Goal: Navigation & Orientation: Find specific page/section

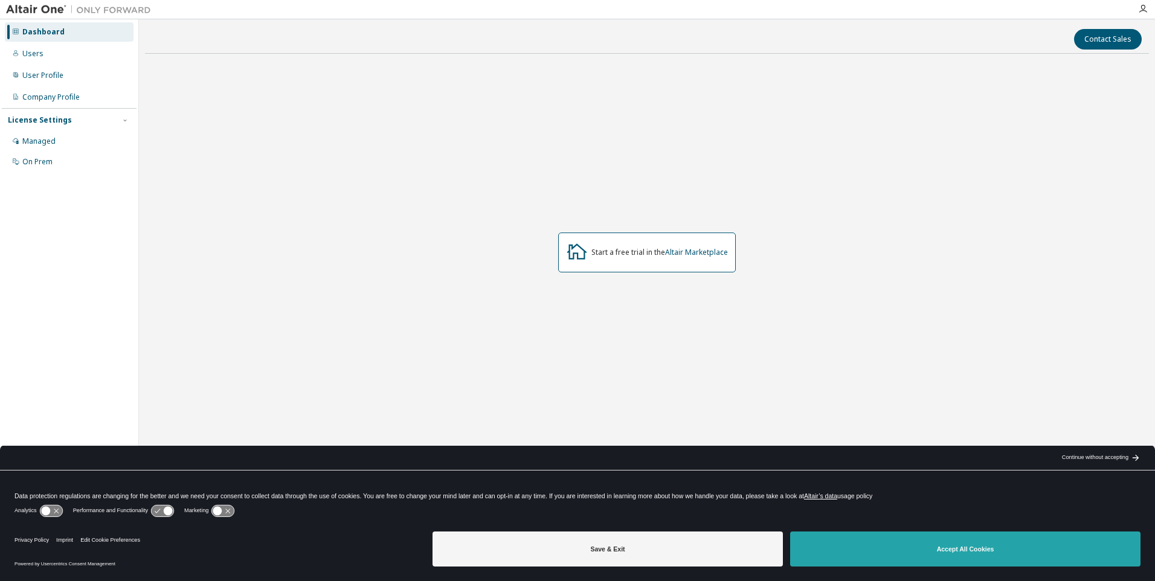
click at [880, 545] on button "Accept All Cookies" at bounding box center [965, 549] width 350 height 35
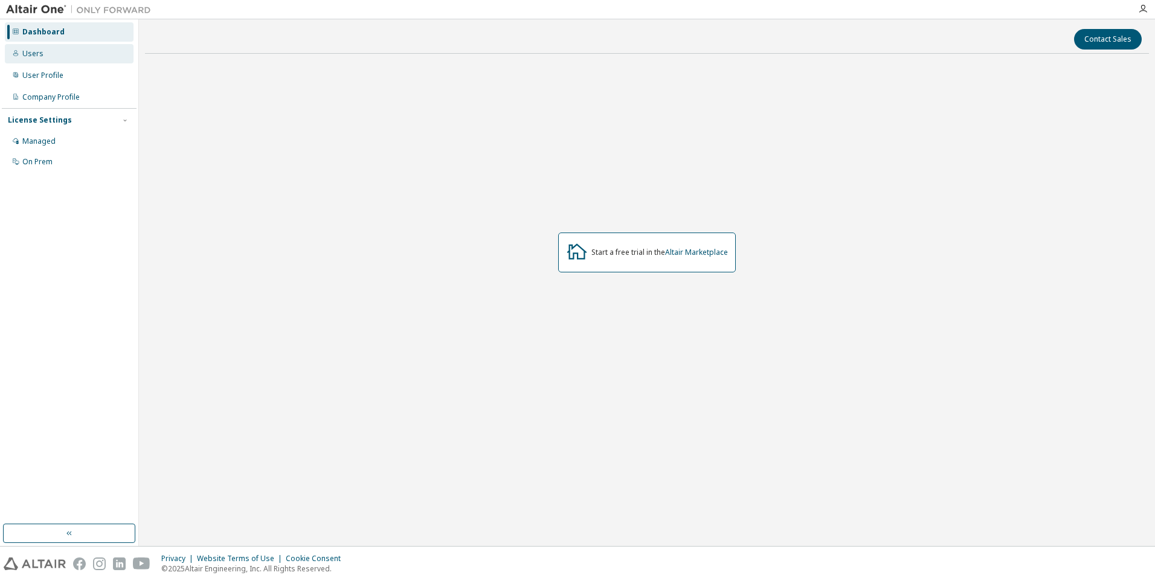
click at [59, 48] on div "Users" at bounding box center [69, 53] width 129 height 19
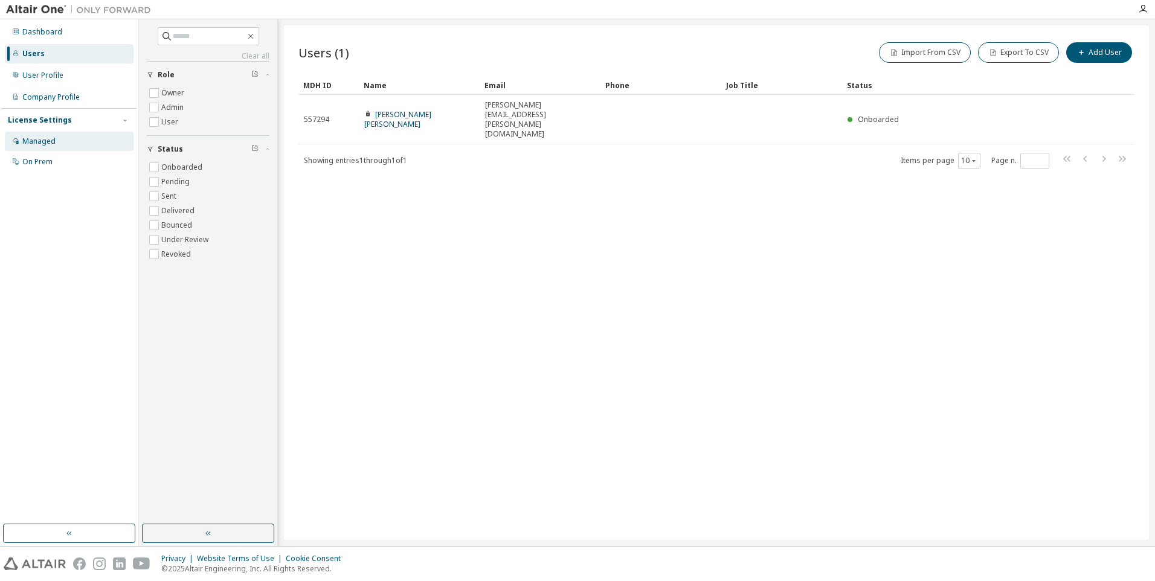
click at [61, 140] on div "Managed" at bounding box center [69, 141] width 129 height 19
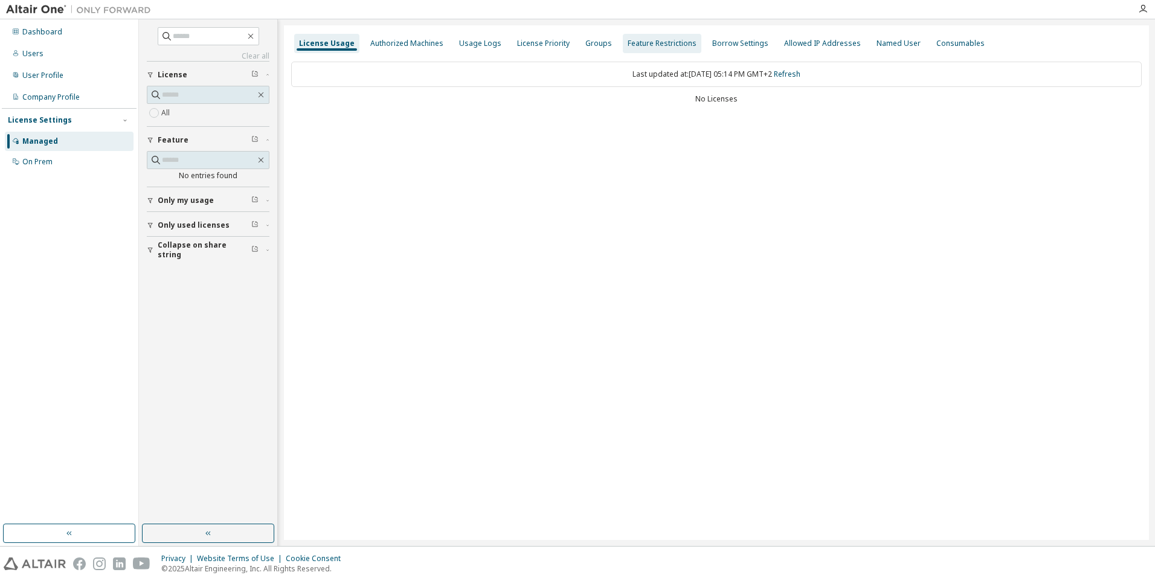
click at [639, 39] on div "Feature Restrictions" at bounding box center [662, 44] width 69 height 10
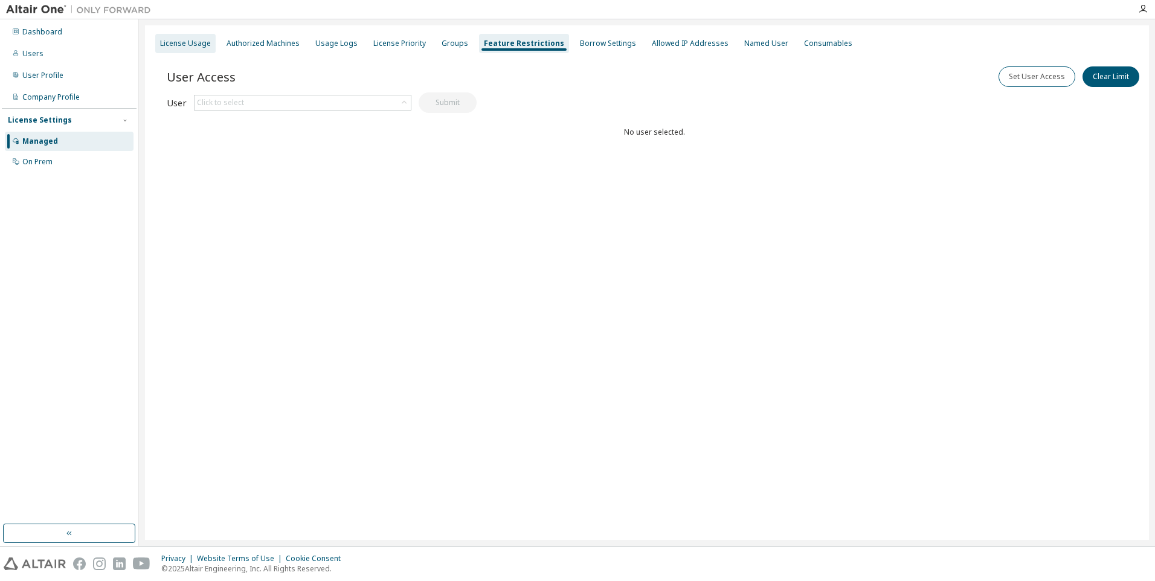
click at [176, 44] on div "License Usage" at bounding box center [185, 44] width 51 height 10
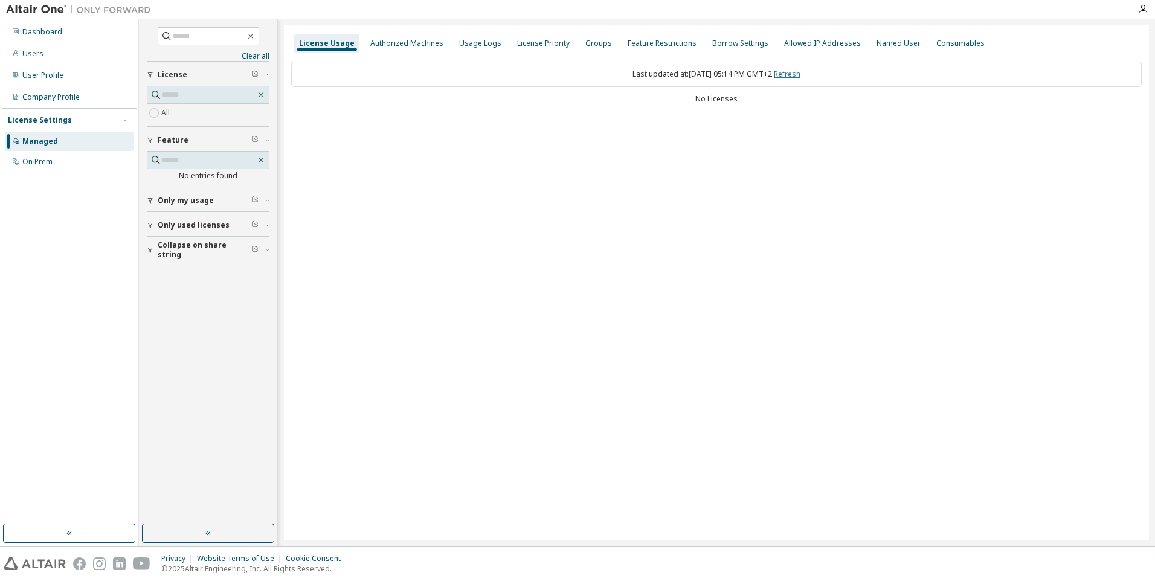
click at [799, 69] on div "Last updated at: Thu 2025-09-11 05:14 PM GMT+2 Refresh" at bounding box center [716, 74] width 851 height 25
click at [799, 73] on link "Refresh" at bounding box center [787, 74] width 27 height 10
click at [55, 74] on div "User Profile" at bounding box center [42, 76] width 41 height 10
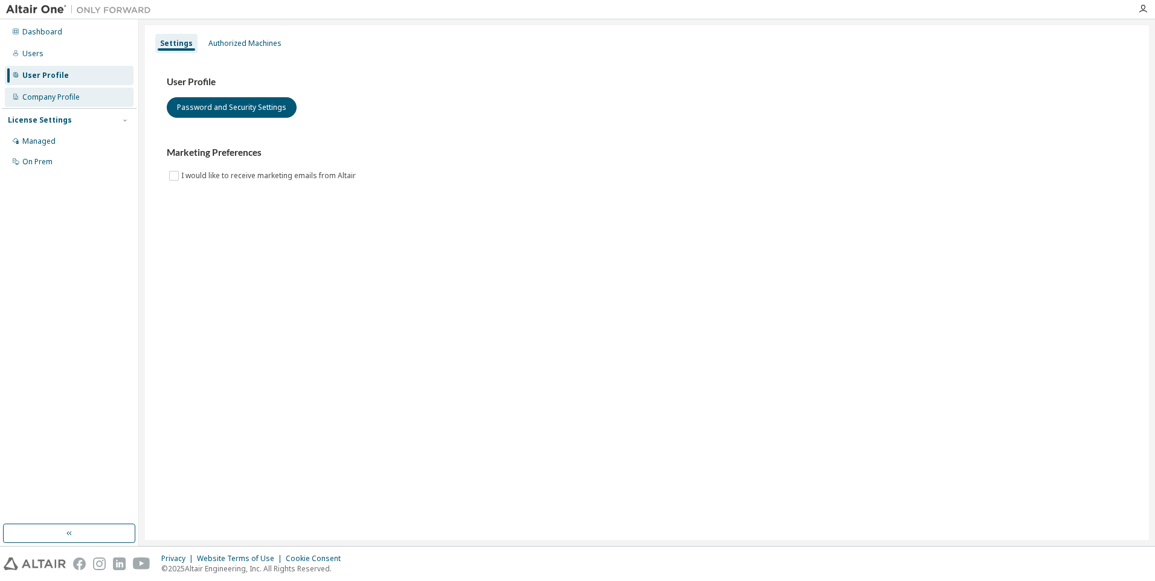
click at [58, 89] on div "Company Profile" at bounding box center [69, 97] width 129 height 19
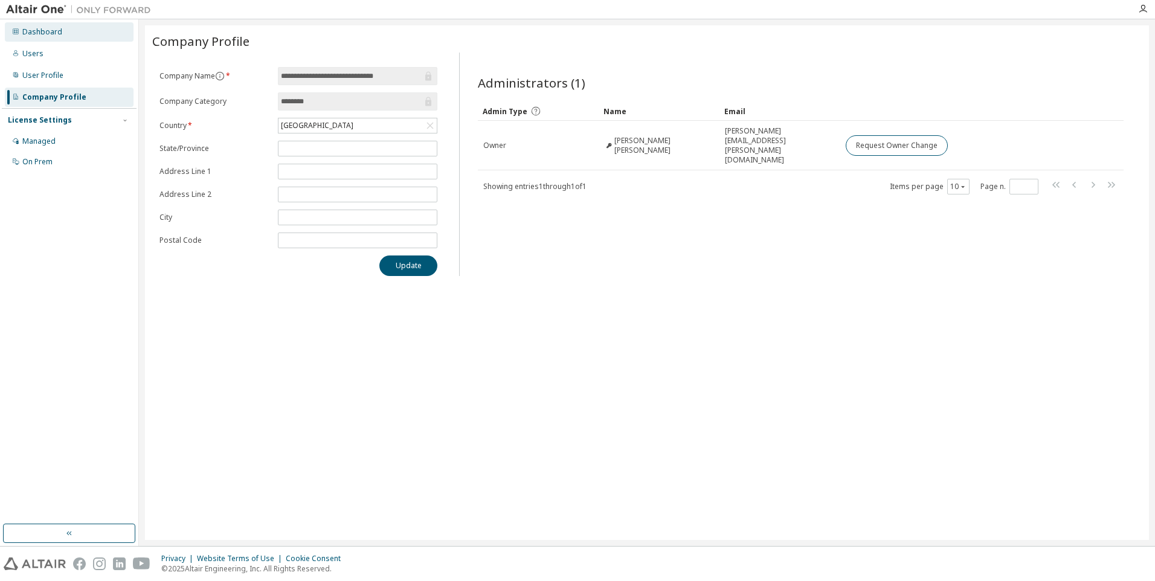
click at [59, 32] on div "Dashboard" at bounding box center [42, 32] width 40 height 10
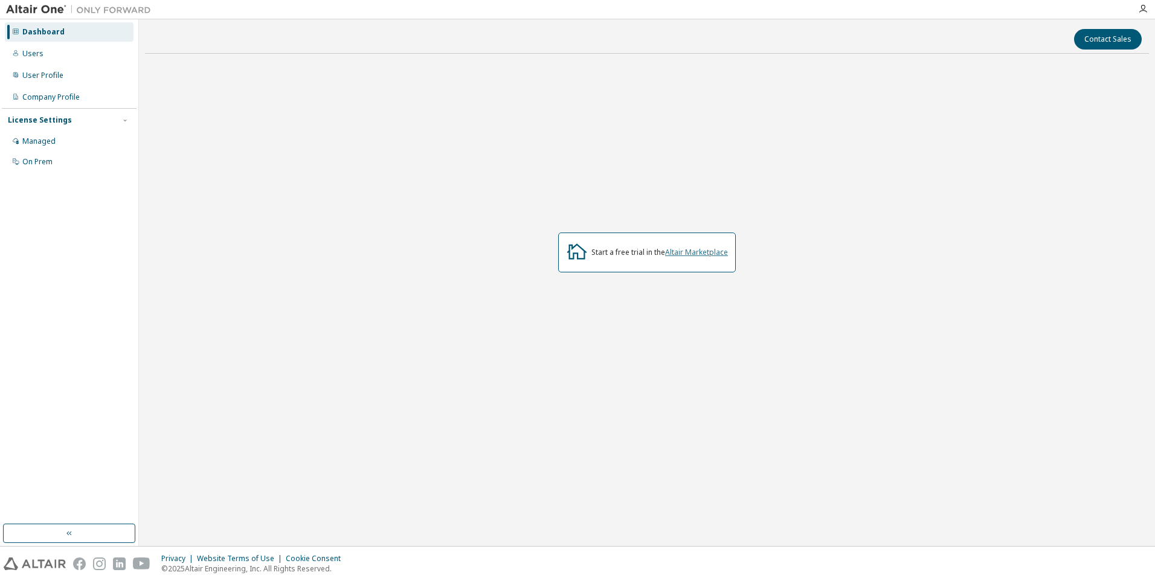
click at [700, 252] on link "Altair Marketplace" at bounding box center [696, 252] width 63 height 10
